Goal: Information Seeking & Learning: Check status

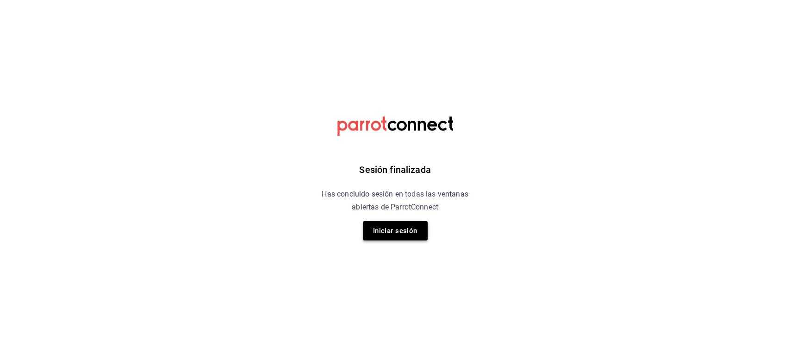
click at [384, 229] on button "Iniciar sesión" at bounding box center [395, 230] width 65 height 19
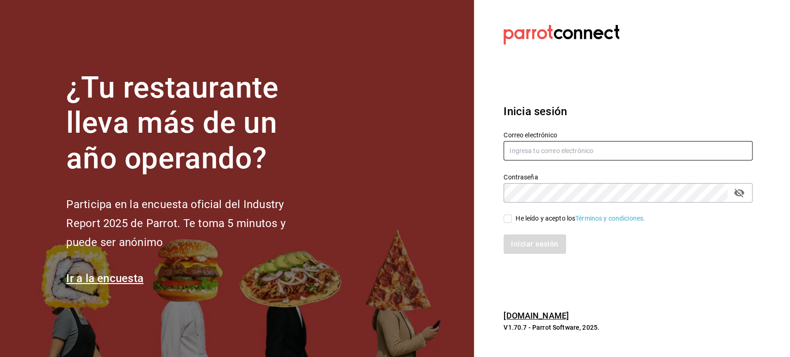
type input "[PERSON_NAME][EMAIL_ADDRESS][DOMAIN_NAME]"
click at [507, 217] on input "He leído y acepto los Términos y condiciones." at bounding box center [508, 219] width 8 height 8
checkbox input "true"
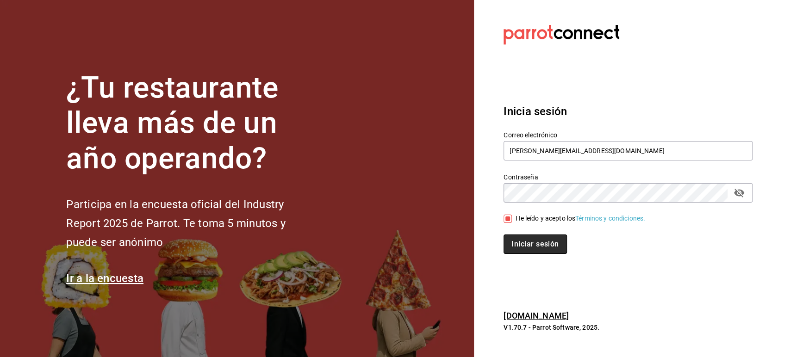
click at [524, 248] on button "Iniciar sesión" at bounding box center [535, 244] width 63 height 19
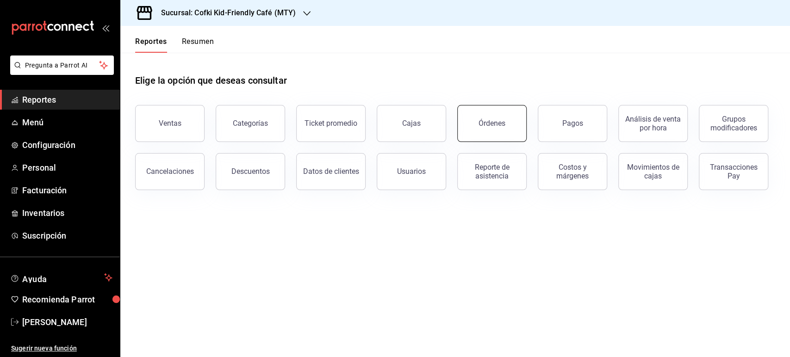
click at [493, 117] on button "Órdenes" at bounding box center [491, 123] width 69 height 37
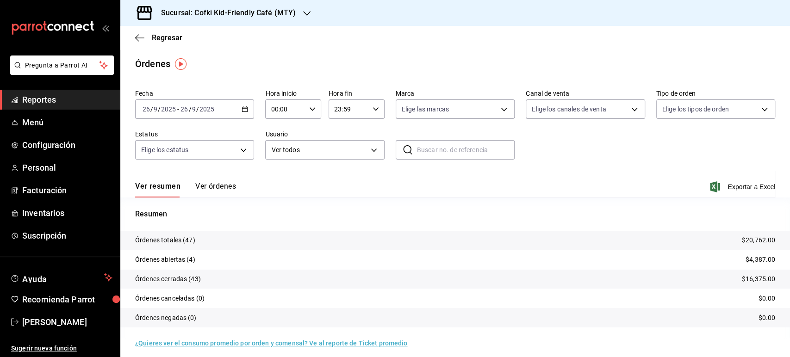
click at [299, 7] on div "Sucursal: Cofki Kid-Friendly Café (MTY)" at bounding box center [221, 13] width 187 height 26
click at [226, 51] on div "Cofki Cafe (La Aurora)" at bounding box center [189, 60] width 139 height 21
click at [163, 110] on input "2025" at bounding box center [169, 109] width 16 height 7
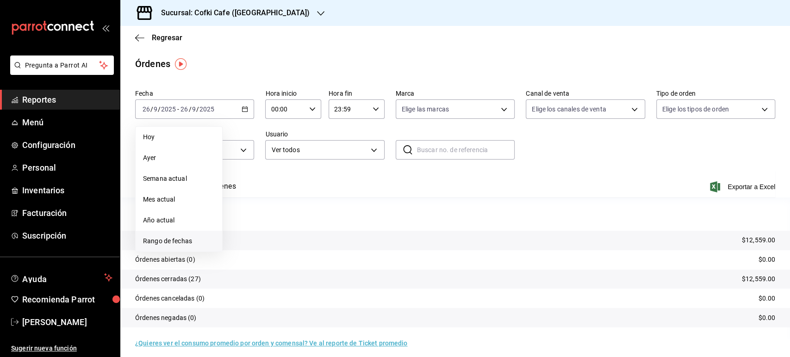
click at [167, 232] on li "Rango de fechas" at bounding box center [179, 241] width 87 height 21
click at [237, 226] on button "22" at bounding box center [242, 232] width 16 height 17
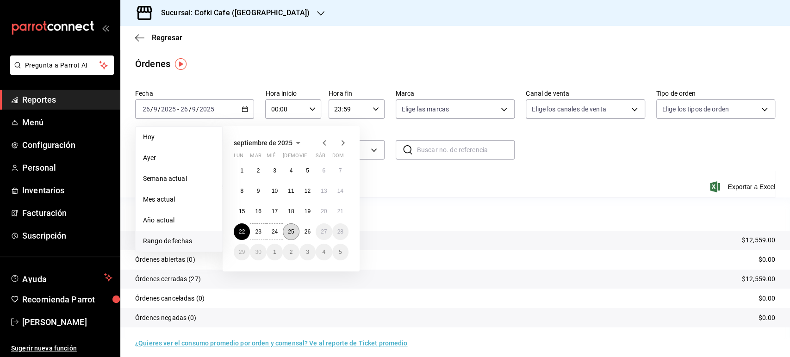
click at [286, 228] on button "25" at bounding box center [291, 232] width 16 height 17
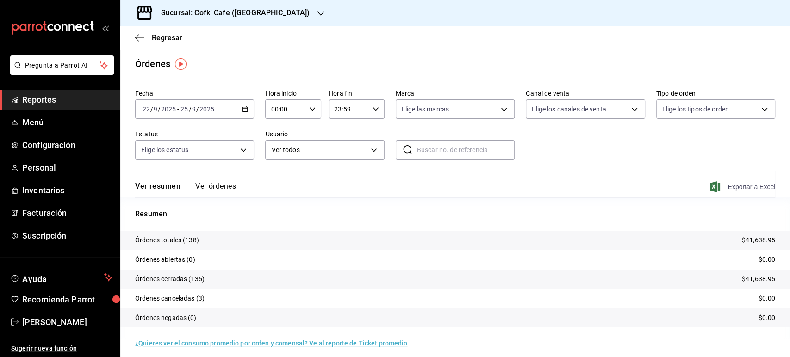
click at [727, 190] on span "Exportar a Excel" at bounding box center [743, 186] width 63 height 11
click at [238, 3] on div "Sucursal: Cofki Cafe ([GEOGRAPHIC_DATA])" at bounding box center [228, 13] width 200 height 26
click at [211, 40] on span "Cofki Kid-Friendly Café (MTY)" at bounding box center [171, 40] width 86 height 10
click at [742, 188] on span "Exportar a Excel" at bounding box center [743, 186] width 63 height 11
drag, startPoint x: 382, startPoint y: 42, endPoint x: 368, endPoint y: 50, distance: 16.4
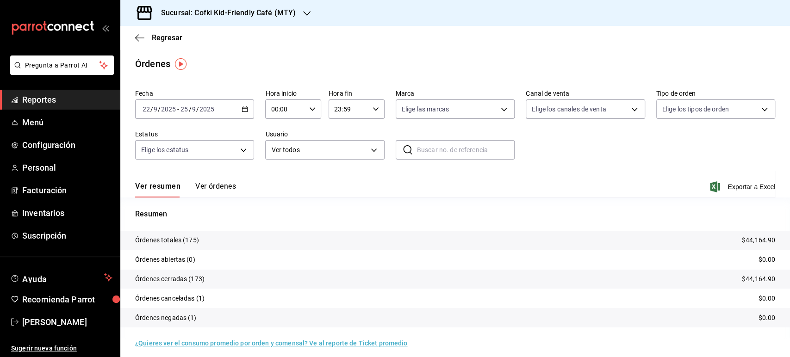
click at [382, 42] on div "Regresar" at bounding box center [455, 38] width 670 height 24
click at [175, 40] on span "Regresar" at bounding box center [167, 37] width 31 height 9
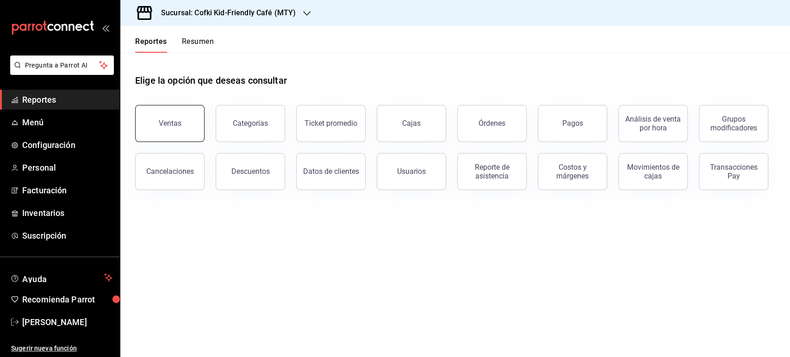
click at [158, 117] on button "Ventas" at bounding box center [169, 123] width 69 height 37
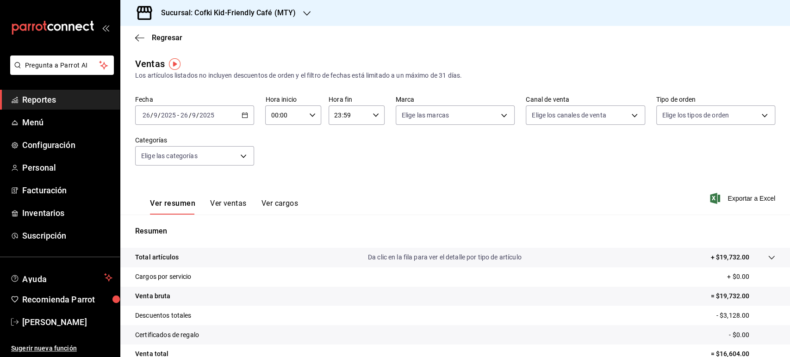
click at [173, 107] on div "2025-09-26 26 / 9 / 2025 - 2025-09-26 26 / 9 / 2025" at bounding box center [194, 115] width 119 height 19
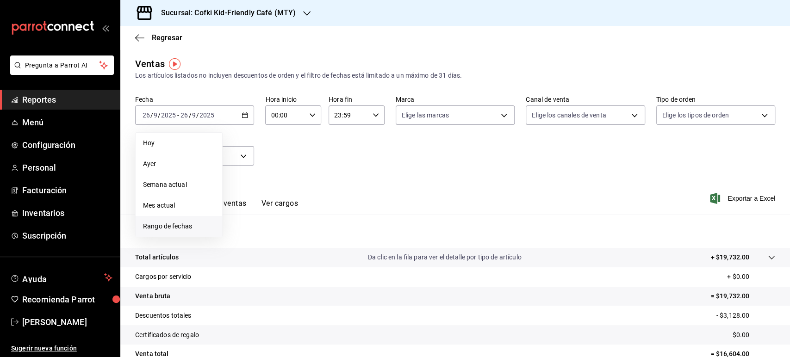
click at [185, 225] on span "Rango de fechas" at bounding box center [179, 227] width 72 height 10
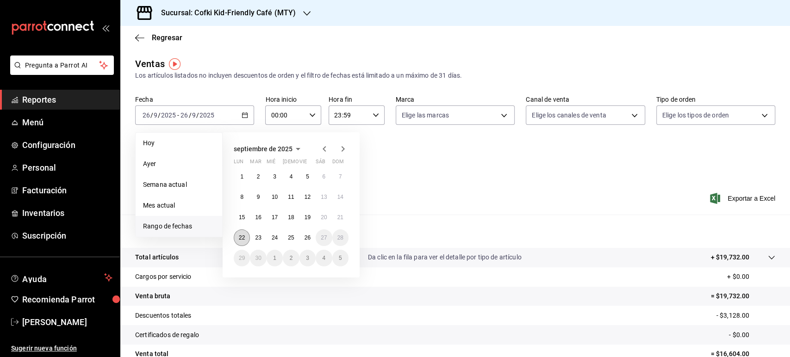
click at [238, 237] on button "22" at bounding box center [242, 238] width 16 height 17
click at [286, 237] on button "25" at bounding box center [291, 238] width 16 height 17
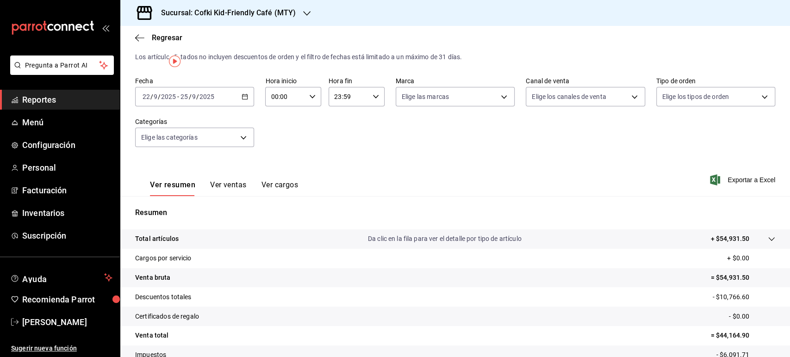
scroll to position [51, 0]
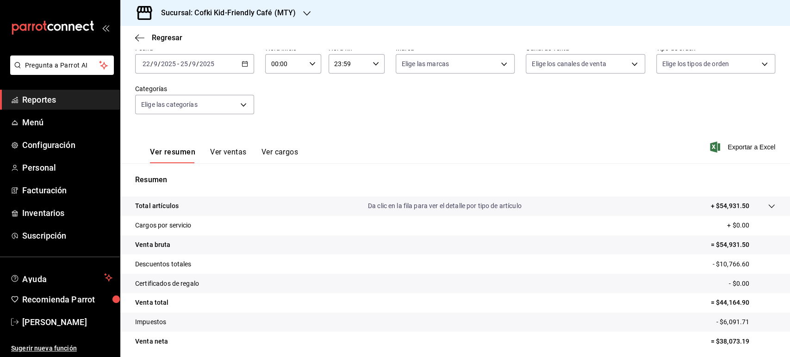
click at [284, 12] on h3 "Sucursal: Cofki Kid-Friendly Café (MTY)" at bounding box center [225, 12] width 142 height 11
click at [217, 54] on div "Cofki Cafe (La Aurora)" at bounding box center [189, 60] width 139 height 21
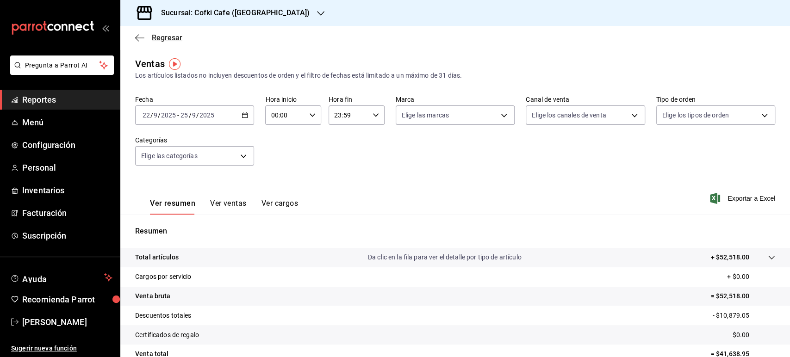
click at [168, 37] on span "Regresar" at bounding box center [167, 37] width 31 height 9
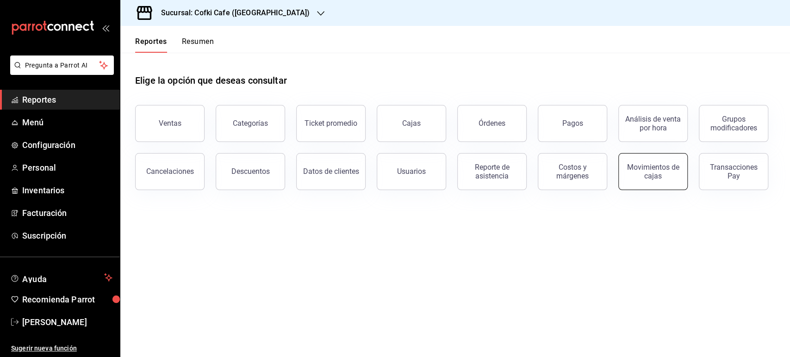
click at [663, 169] on div "Movimientos de cajas" at bounding box center [652, 172] width 57 height 18
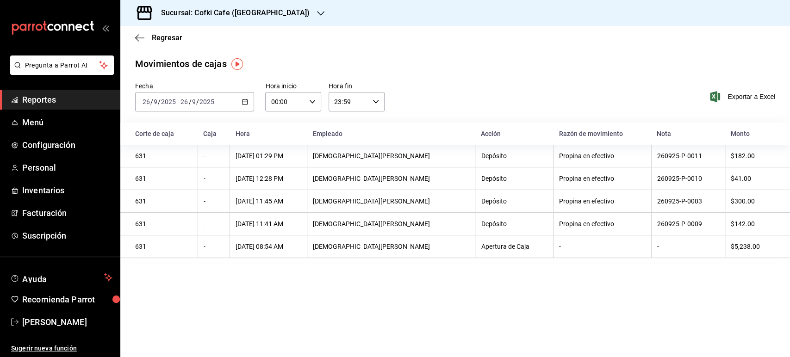
click at [193, 99] on input "9" at bounding box center [194, 101] width 5 height 7
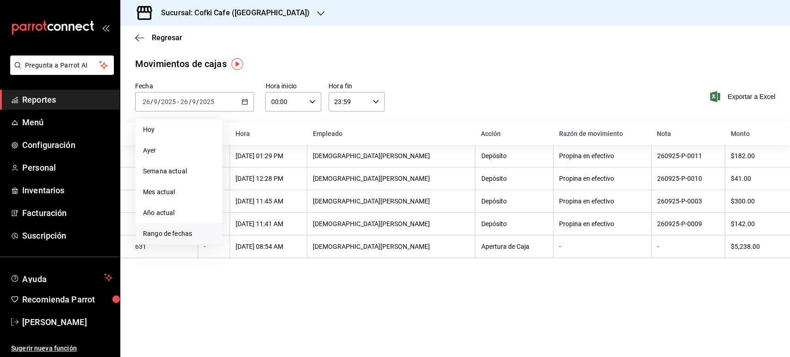
click at [170, 233] on span "Rango de fechas" at bounding box center [179, 234] width 72 height 10
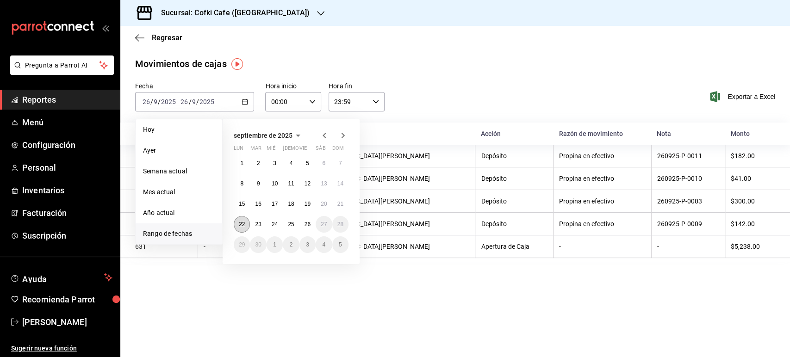
click at [244, 225] on abbr "22" at bounding box center [242, 224] width 6 height 6
click at [288, 223] on abbr "25" at bounding box center [291, 224] width 6 height 6
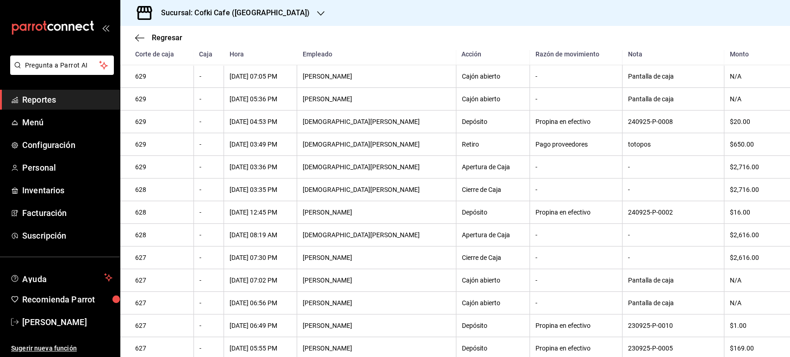
scroll to position [278, 0]
drag, startPoint x: 714, startPoint y: 150, endPoint x: 745, endPoint y: 150, distance: 31.0
click at [745, 149] on div "$650.00" at bounding box center [752, 144] width 45 height 7
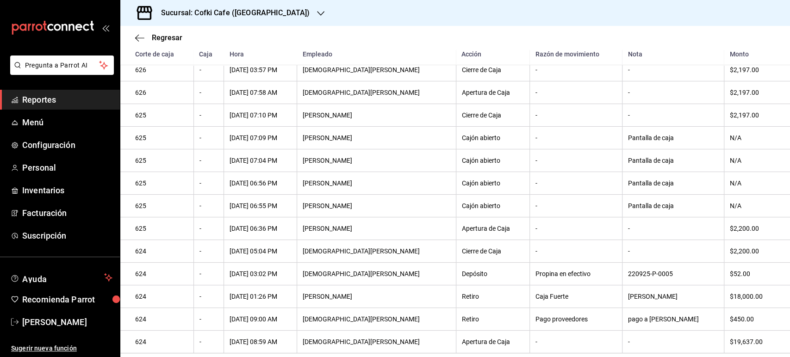
scroll to position [638, 0]
drag, startPoint x: 718, startPoint y: 293, endPoint x: 736, endPoint y: 294, distance: 18.6
click at [736, 294] on div "$18,000.00" at bounding box center [752, 296] width 45 height 7
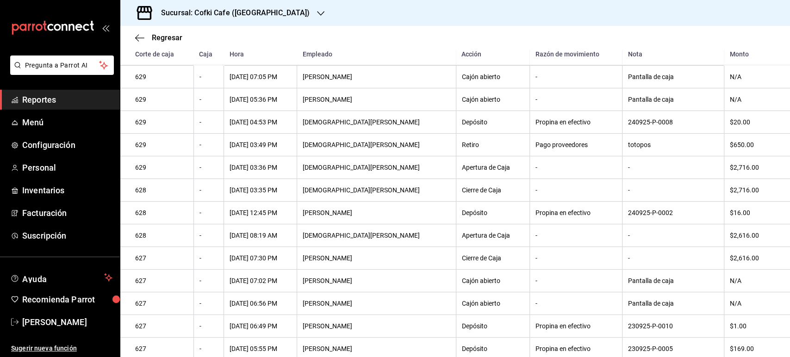
scroll to position [0, 0]
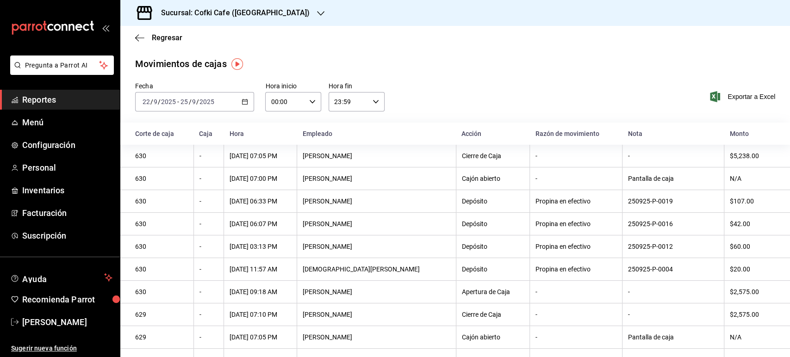
click at [273, 5] on div "Sucursal: Cofki Cafe (La Aurora)" at bounding box center [228, 13] width 200 height 26
click at [175, 45] on div "Cofki Kid-Friendly Café (MTY)" at bounding box center [189, 40] width 139 height 21
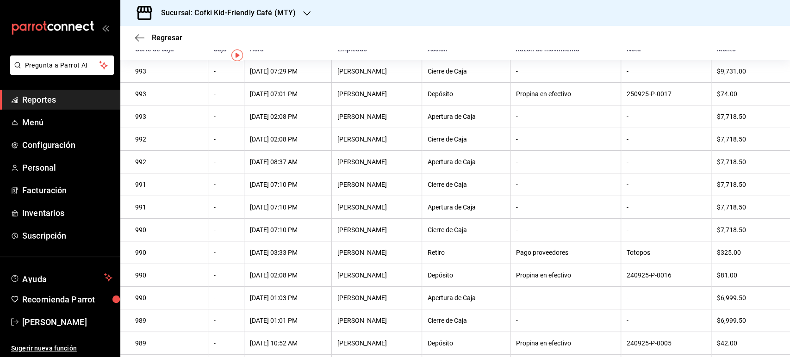
scroll to position [222, 0]
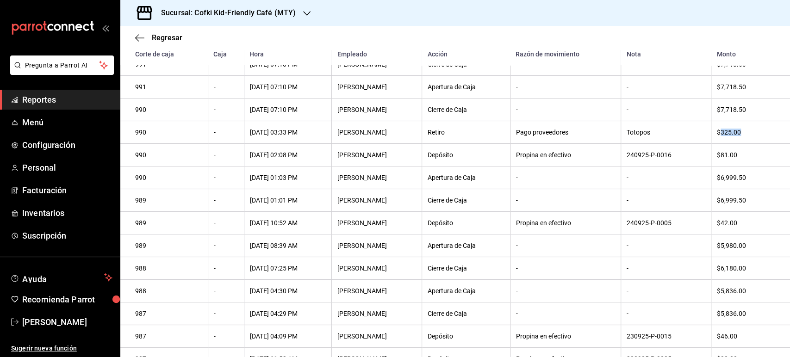
drag, startPoint x: 716, startPoint y: 132, endPoint x: 755, endPoint y: 144, distance: 41.5
click at [755, 144] on th "$325.00" at bounding box center [750, 132] width 79 height 23
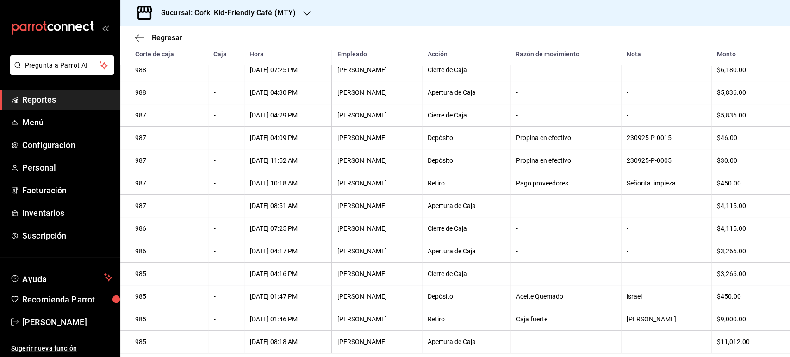
scroll to position [431, 0]
drag, startPoint x: 519, startPoint y: 295, endPoint x: 729, endPoint y: 294, distance: 209.7
click at [729, 294] on tr "985 - 22/09/2025 01:47 PM Nefi Aleman Depósito Aceite Quemado israel $450.00" at bounding box center [455, 297] width 670 height 23
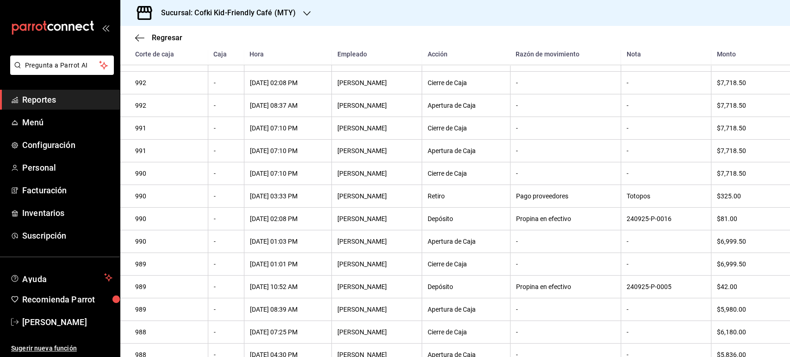
scroll to position [19, 0]
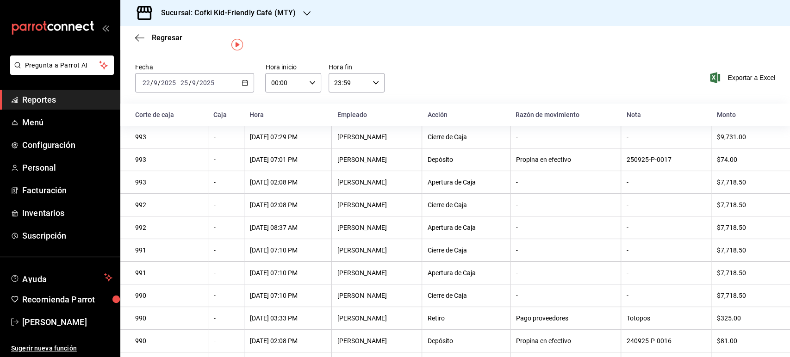
click at [257, 9] on h3 "Sucursal: Cofki Kid-Friendly Café (MTY)" at bounding box center [225, 12] width 142 height 11
click at [163, 62] on span "Cofki Cafe (La Aurora)" at bounding box center [178, 61] width 100 height 10
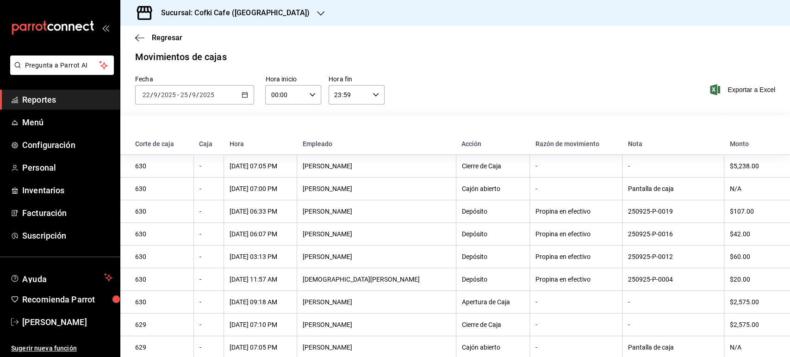
scroll to position [0, 0]
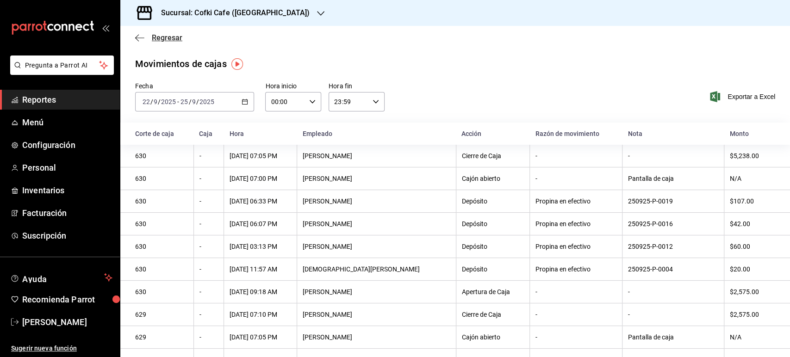
click at [173, 41] on span "Regresar" at bounding box center [167, 37] width 31 height 9
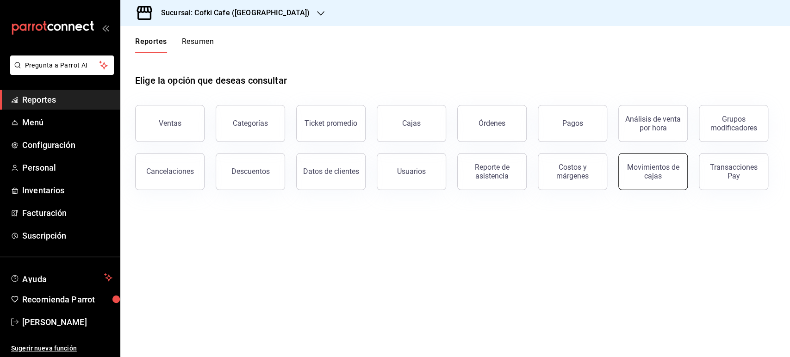
click at [656, 182] on button "Movimientos de cajas" at bounding box center [652, 171] width 69 height 37
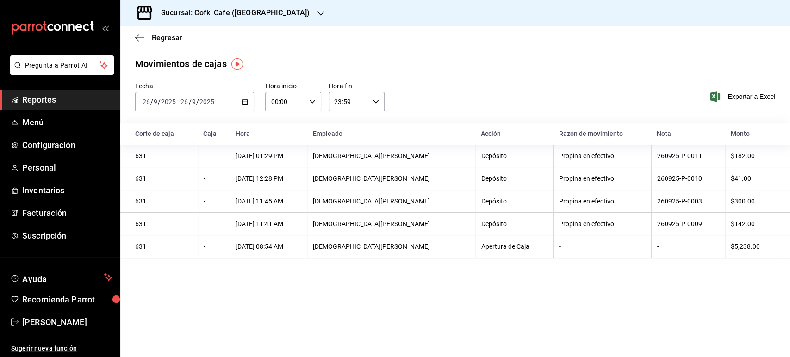
click at [181, 96] on div "2025-09-26 26 / 9 / 2025 - 2025-09-26 26 / 9 / 2025" at bounding box center [194, 101] width 119 height 19
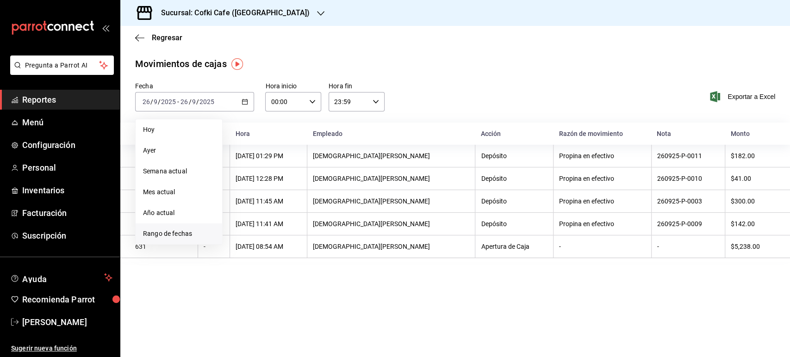
click at [175, 238] on span "Rango de fechas" at bounding box center [179, 234] width 72 height 10
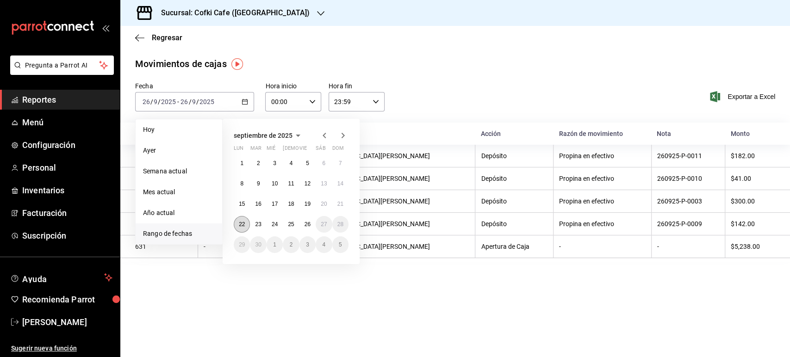
click at [244, 226] on abbr "22" at bounding box center [242, 224] width 6 height 6
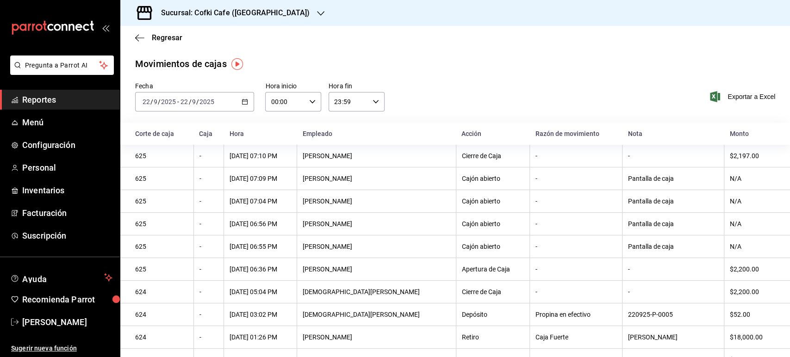
click at [182, 99] on input "22" at bounding box center [184, 101] width 8 height 7
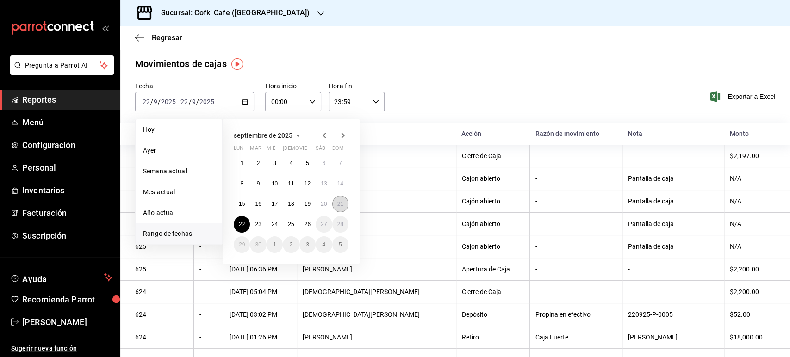
click at [341, 206] on abbr "21" at bounding box center [340, 204] width 6 height 6
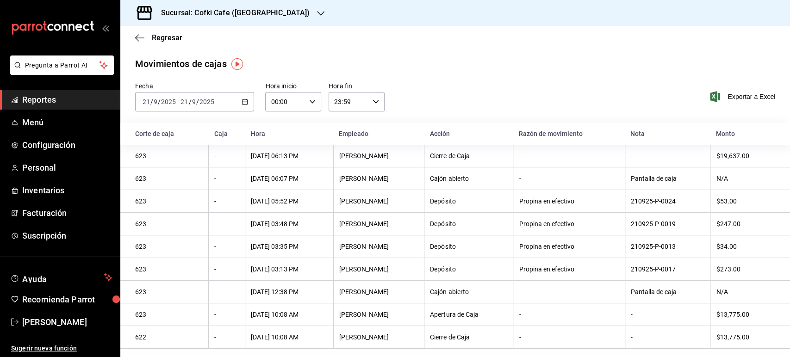
click at [204, 104] on input "2025" at bounding box center [207, 101] width 16 height 7
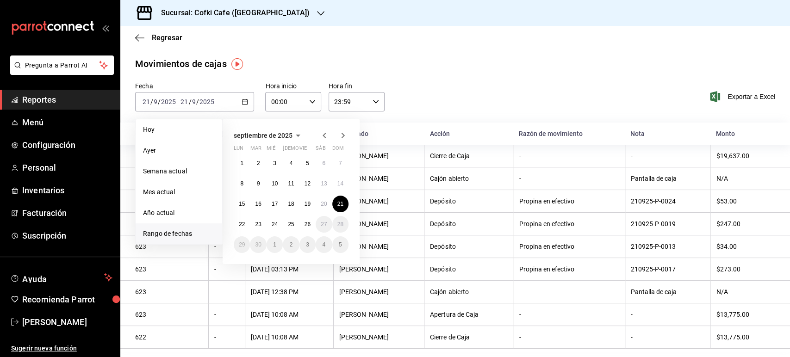
click at [168, 30] on div "Regresar" at bounding box center [455, 38] width 670 height 24
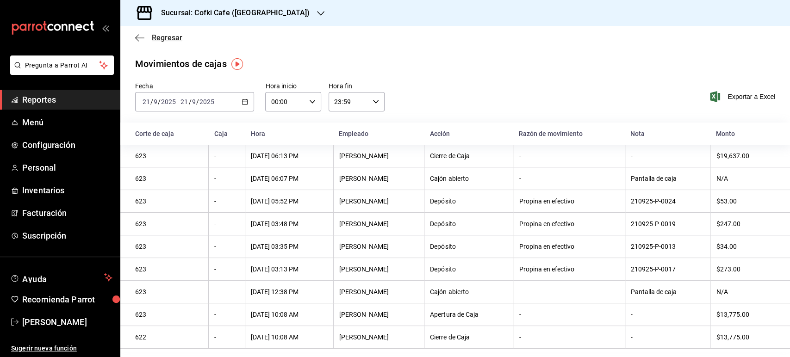
click at [170, 35] on span "Regresar" at bounding box center [167, 37] width 31 height 9
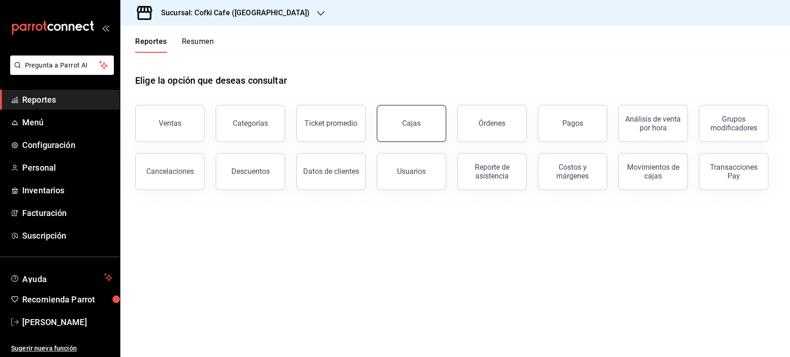
click at [422, 119] on link "Cajas" at bounding box center [411, 123] width 69 height 37
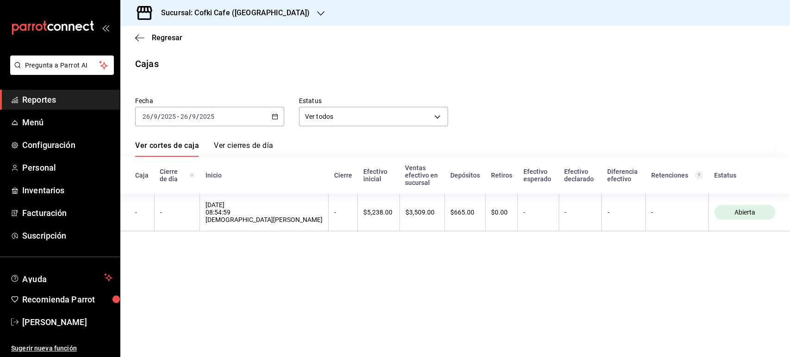
click at [162, 115] on input "2025" at bounding box center [169, 116] width 16 height 7
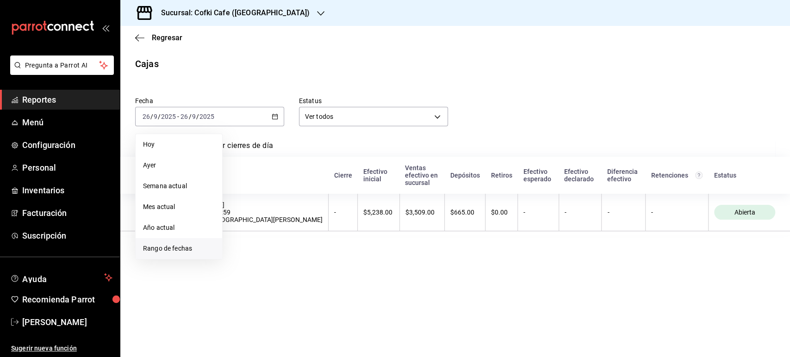
click at [157, 252] on span "Rango de fechas" at bounding box center [179, 249] width 72 height 10
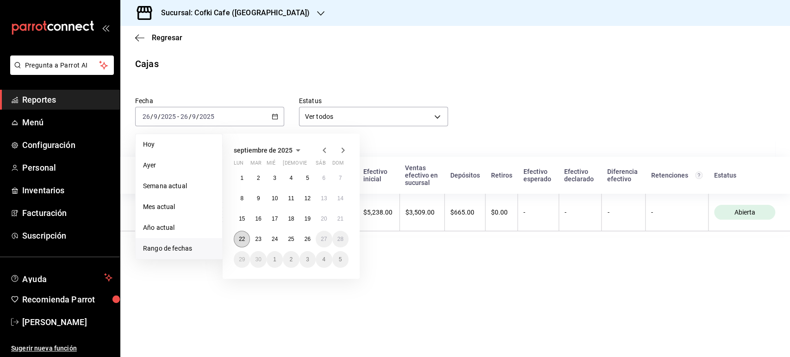
click at [241, 236] on button "22" at bounding box center [242, 239] width 16 height 17
click at [305, 241] on abbr "26" at bounding box center [308, 239] width 6 height 6
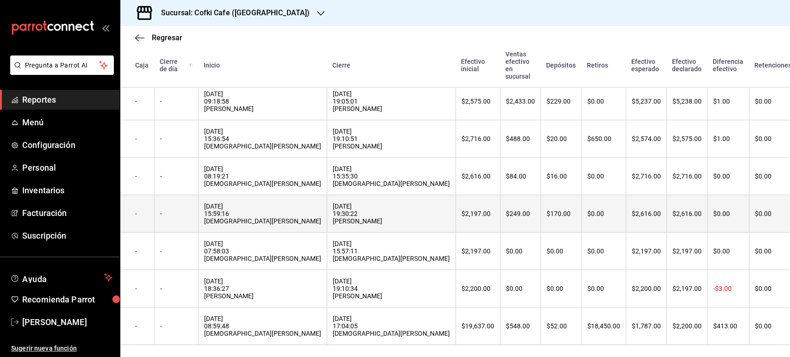
scroll to position [183, 0]
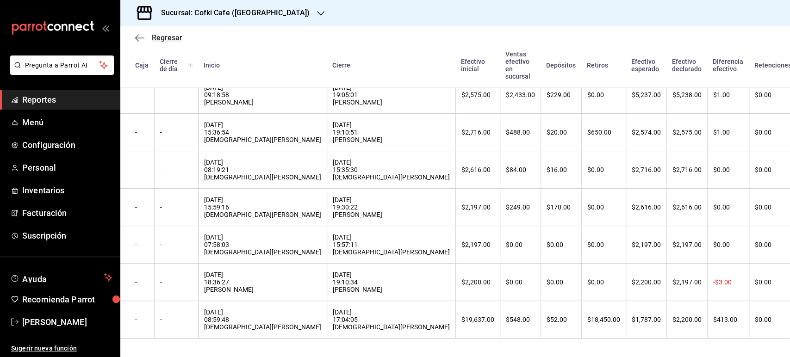
click at [166, 33] on span "Regresar" at bounding box center [167, 37] width 31 height 9
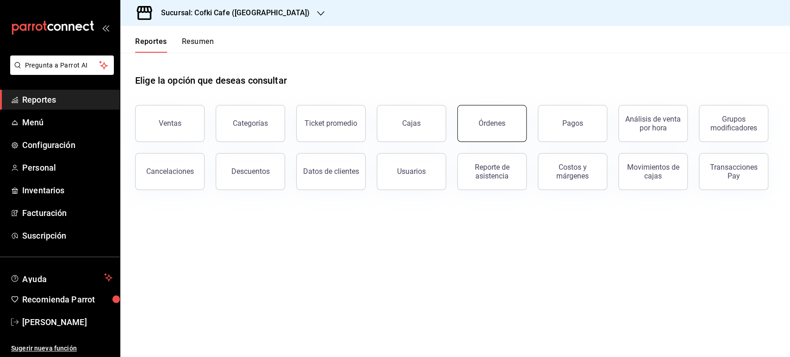
click at [508, 120] on button "Órdenes" at bounding box center [491, 123] width 69 height 37
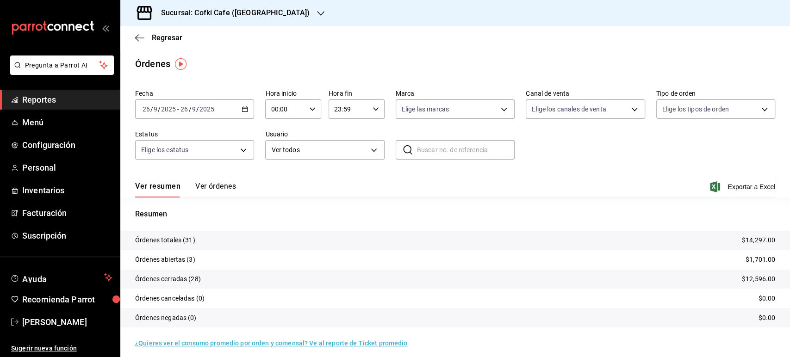
click at [270, 3] on div "Sucursal: Cofki Cafe (La Aurora)" at bounding box center [228, 13] width 200 height 26
click at [198, 44] on span "Cofki Kid-Friendly Café (MTY)" at bounding box center [171, 40] width 86 height 10
click at [514, 59] on div "Órdenes" at bounding box center [455, 64] width 670 height 14
drag, startPoint x: 256, startPoint y: 11, endPoint x: 631, endPoint y: 23, distance: 376.1
click at [631, 23] on div "Sucursal: Cofki Kid-Friendly Café (MTY)" at bounding box center [455, 13] width 670 height 26
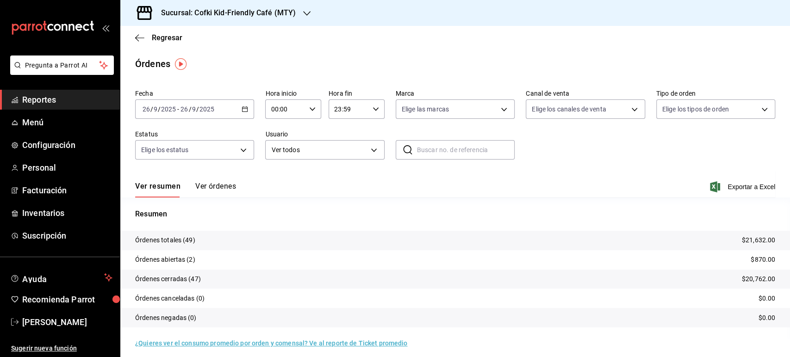
click at [626, 20] on div "Sucursal: Cofki Kid-Friendly Café (MTY)" at bounding box center [455, 13] width 670 height 26
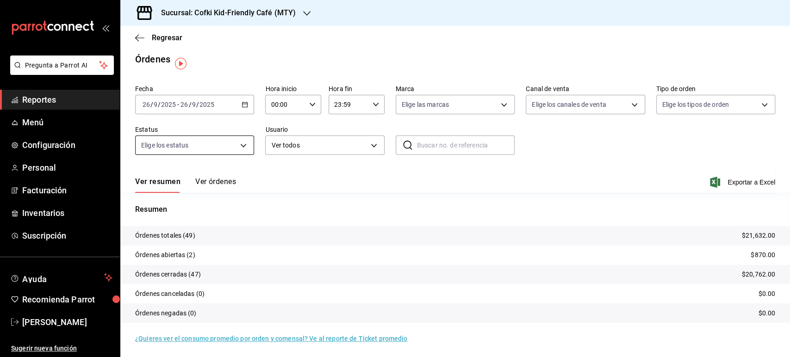
scroll to position [6, 0]
click at [209, 175] on div "Ver resumen Ver órdenes Exportar a Excel" at bounding box center [455, 178] width 640 height 27
click at [212, 181] on button "Ver órdenes" at bounding box center [215, 184] width 41 height 16
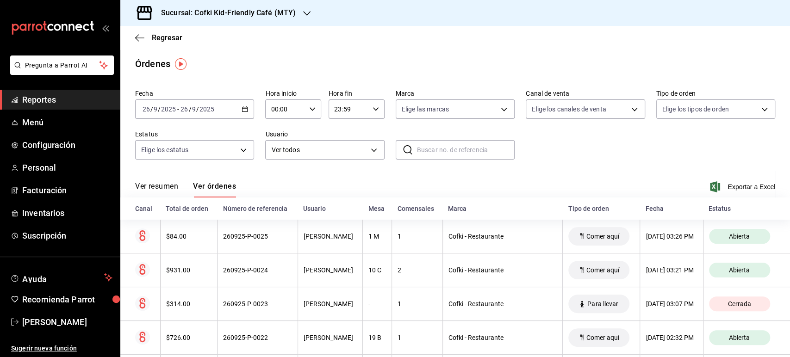
click at [158, 188] on button "Ver resumen" at bounding box center [156, 190] width 43 height 16
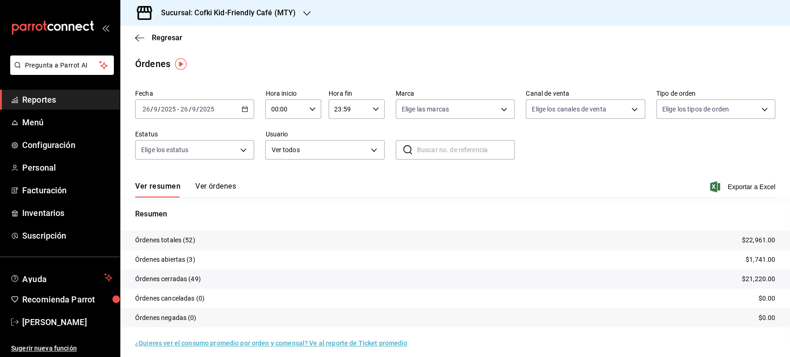
click at [264, 15] on h3 "Sucursal: Cofki Kid-Friendly Café (MTY)" at bounding box center [225, 12] width 142 height 11
click at [215, 55] on div "Cofki Cafe (La Aurora)" at bounding box center [189, 60] width 139 height 21
click at [220, 187] on button "Ver órdenes" at bounding box center [215, 190] width 41 height 16
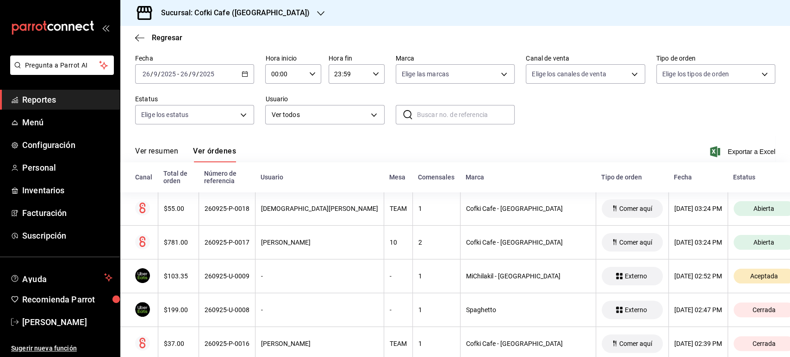
scroll to position [103, 0]
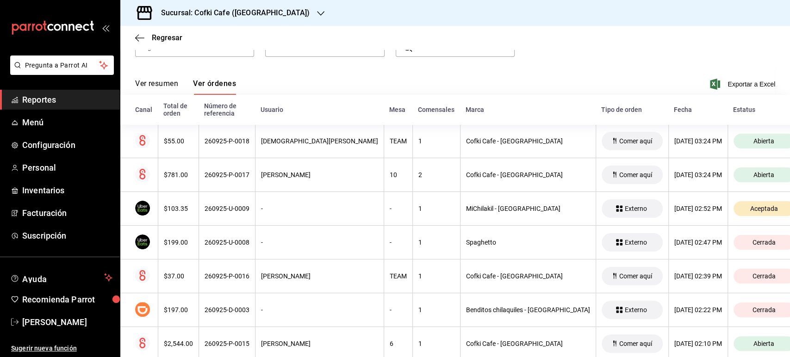
click at [155, 86] on button "Ver resumen" at bounding box center [156, 87] width 43 height 16
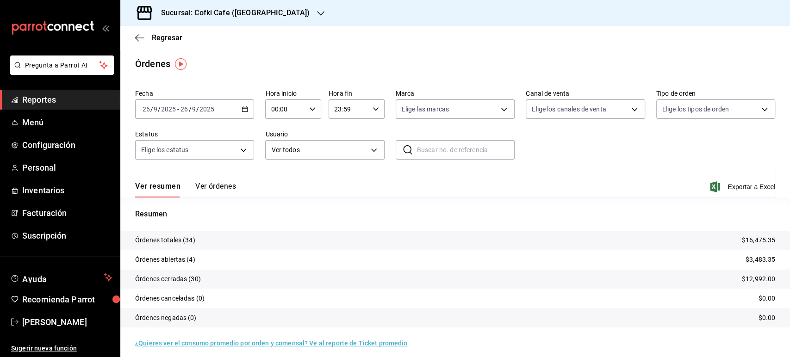
click at [274, 11] on div "Sucursal: Cofki Cafe (La Aurora)" at bounding box center [228, 13] width 200 height 26
click at [205, 44] on span "Cofki Kid-Friendly Café (MTY)" at bounding box center [171, 40] width 86 height 10
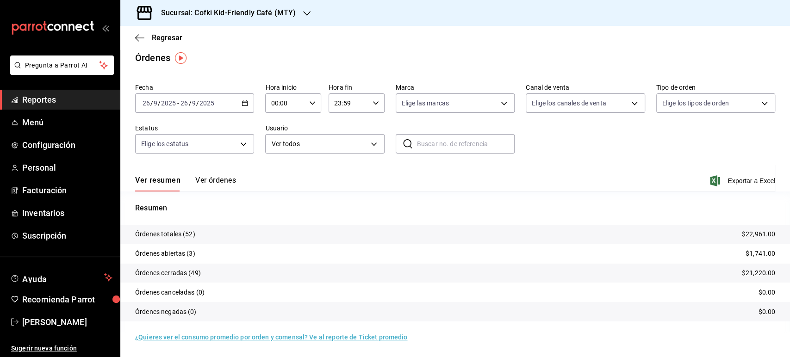
click at [223, 175] on div "Ver resumen Ver órdenes Exportar a Excel" at bounding box center [455, 178] width 640 height 27
click at [222, 180] on button "Ver órdenes" at bounding box center [215, 184] width 41 height 16
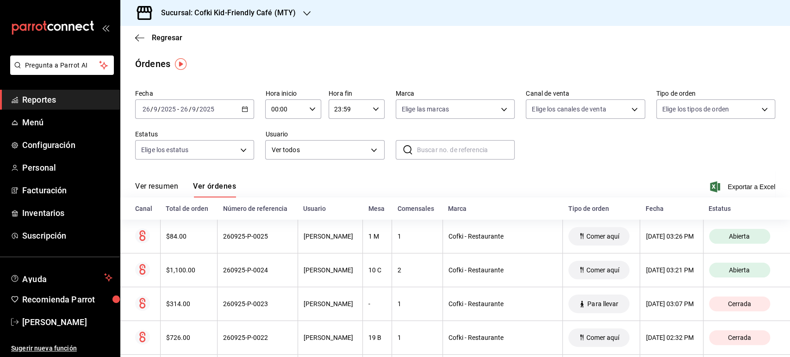
click at [163, 186] on button "Ver resumen" at bounding box center [156, 190] width 43 height 16
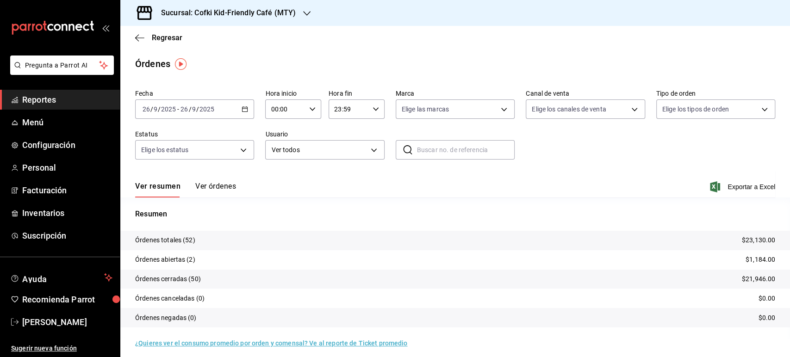
click at [279, 18] on h3 "Sucursal: Cofki Kid-Friendly Café (MTY)" at bounding box center [225, 12] width 142 height 11
click at [228, 56] on div "Cofki Cafe (La Aurora)" at bounding box center [190, 61] width 124 height 10
click at [215, 187] on button "Ver órdenes" at bounding box center [215, 190] width 41 height 16
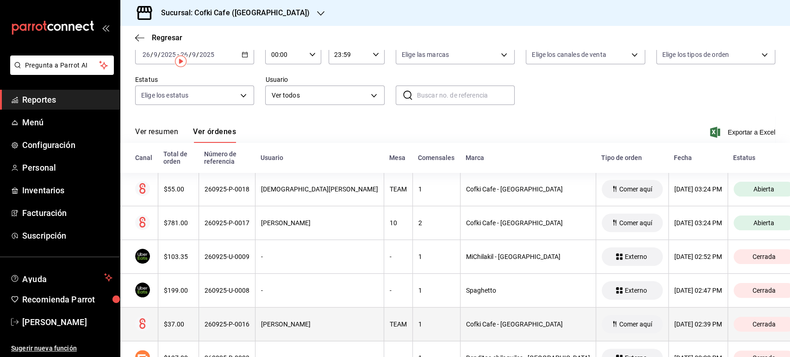
scroll to position [103, 0]
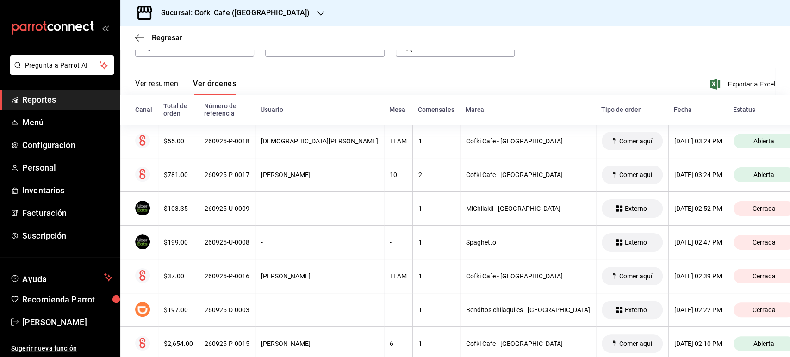
click at [164, 84] on button "Ver resumen" at bounding box center [156, 87] width 43 height 16
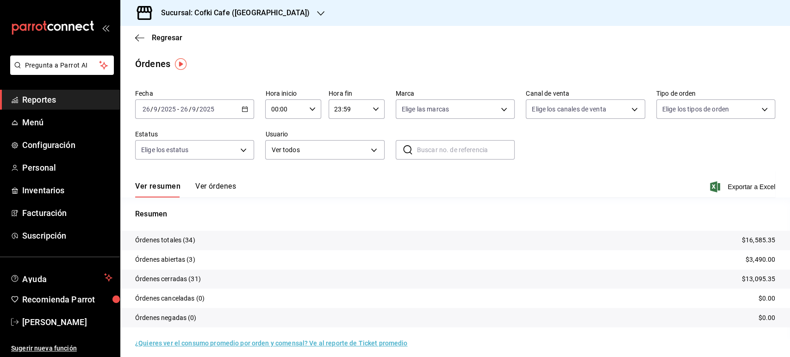
click at [267, 9] on h3 "Sucursal: Cofki Cafe (La Aurora)" at bounding box center [232, 12] width 156 height 11
click at [200, 40] on span "Cofki Kid-Friendly Café (MTY)" at bounding box center [171, 40] width 86 height 10
click at [175, 40] on span "Regresar" at bounding box center [167, 37] width 31 height 9
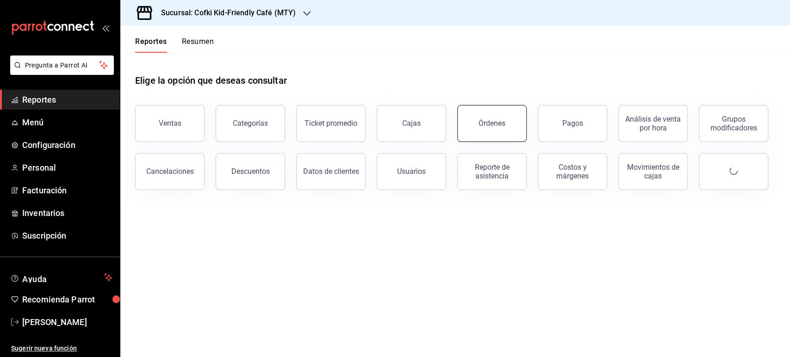
click at [500, 122] on div "Órdenes" at bounding box center [492, 123] width 27 height 9
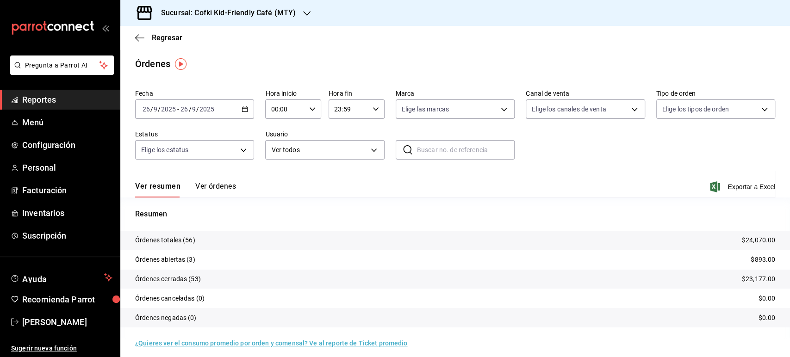
click at [252, 14] on h3 "Sucursal: Cofki Kid-Friendly Café (MTY)" at bounding box center [225, 12] width 142 height 11
click at [208, 59] on div "Cofki Cafe (La Aurora)" at bounding box center [190, 61] width 124 height 10
click at [216, 188] on button "Ver órdenes" at bounding box center [215, 190] width 41 height 16
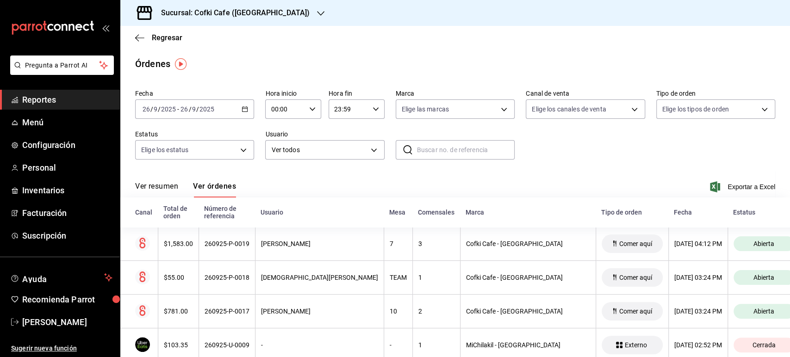
click at [157, 188] on button "Ver resumen" at bounding box center [156, 190] width 43 height 16
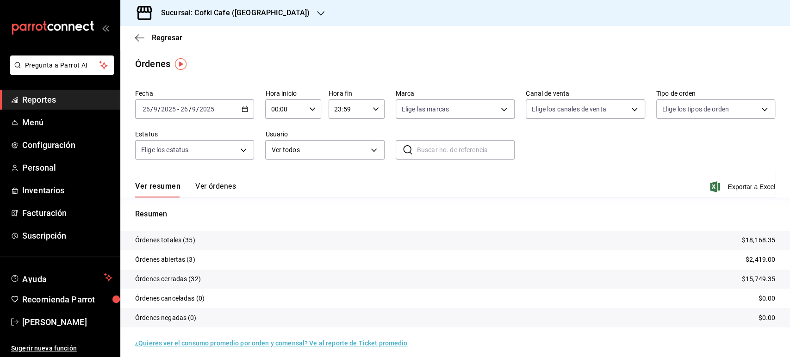
click at [209, 183] on button "Ver órdenes" at bounding box center [215, 190] width 41 height 16
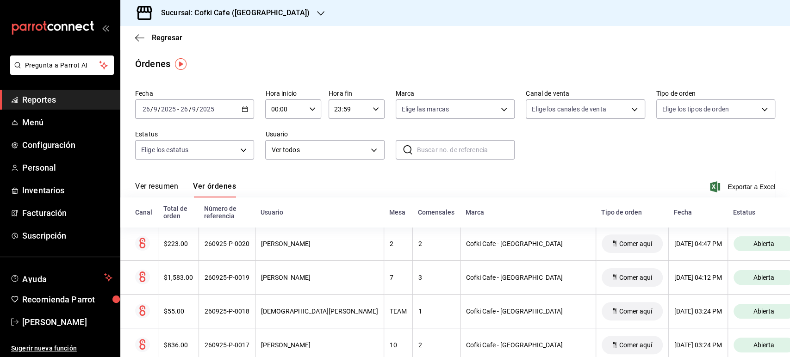
click at [162, 187] on button "Ver resumen" at bounding box center [156, 190] width 43 height 16
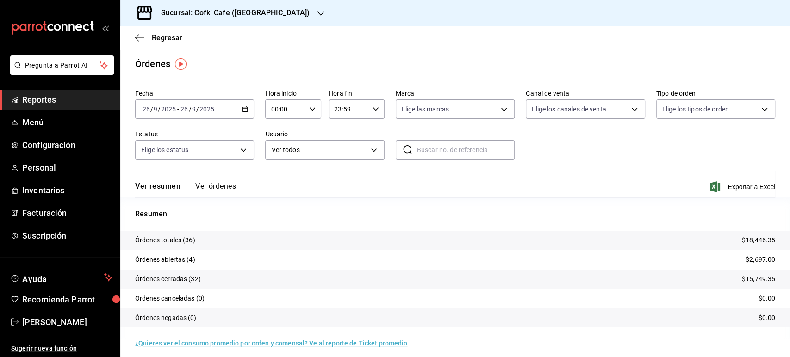
click at [317, 12] on icon "button" at bounding box center [320, 13] width 7 height 7
click at [230, 40] on div "Cofki Kid-Friendly Café (MTY)" at bounding box center [190, 40] width 124 height 10
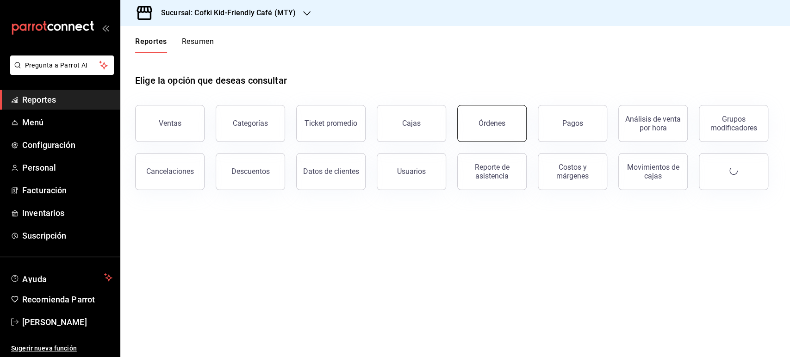
click at [501, 119] on div "Órdenes" at bounding box center [492, 123] width 27 height 9
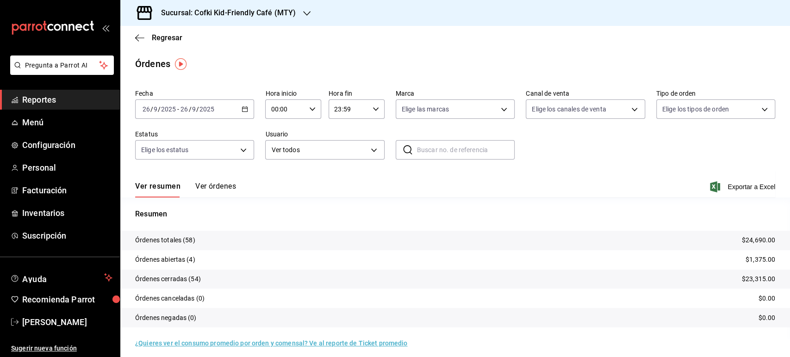
click at [293, 10] on h3 "Sucursal: Cofki Kid-Friendly Café (MTY)" at bounding box center [225, 12] width 142 height 11
click at [221, 53] on div "Cofki Cafe ([GEOGRAPHIC_DATA])" at bounding box center [189, 60] width 139 height 21
